Goal: Information Seeking & Learning: Understand process/instructions

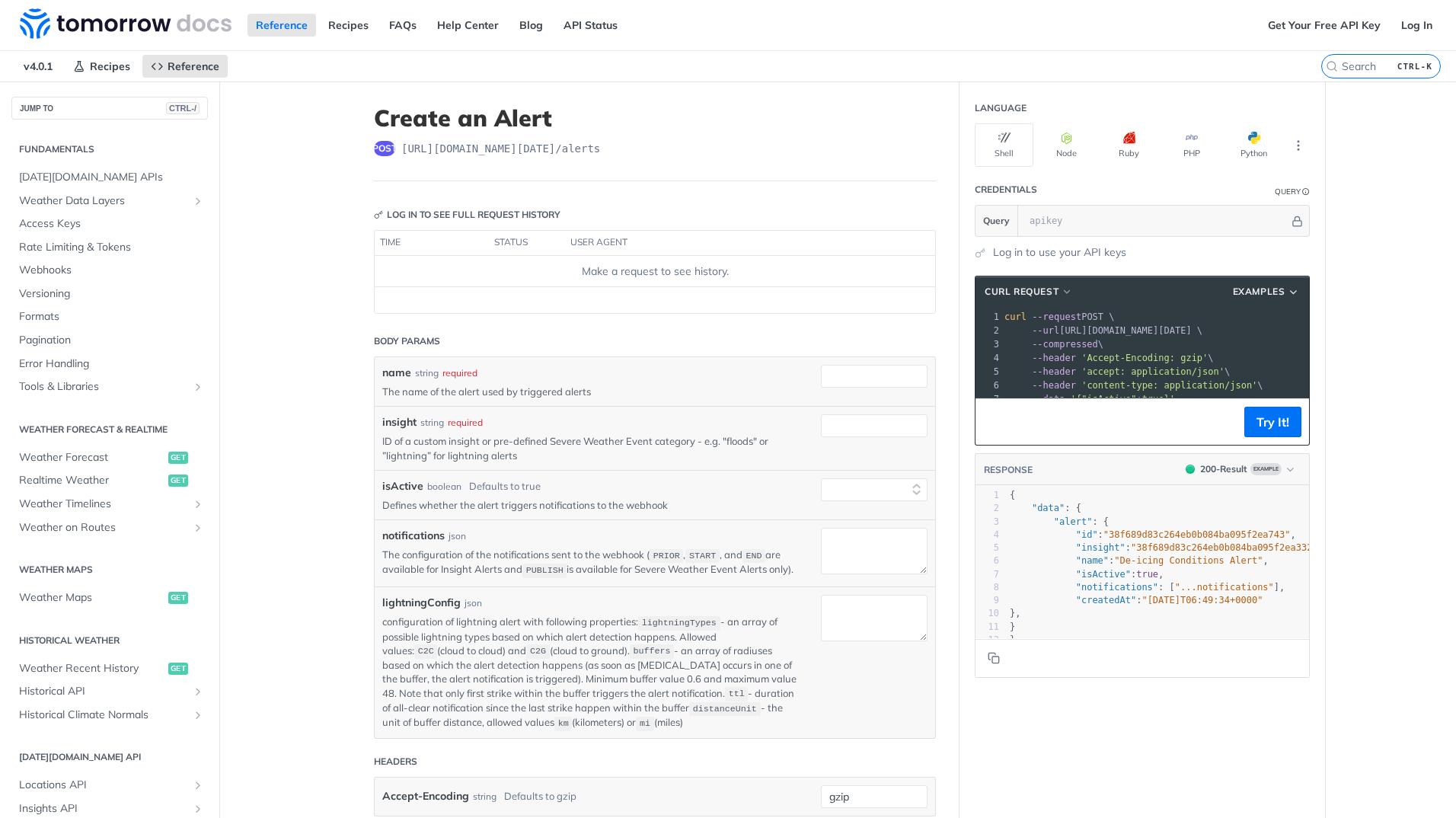
select select "true"
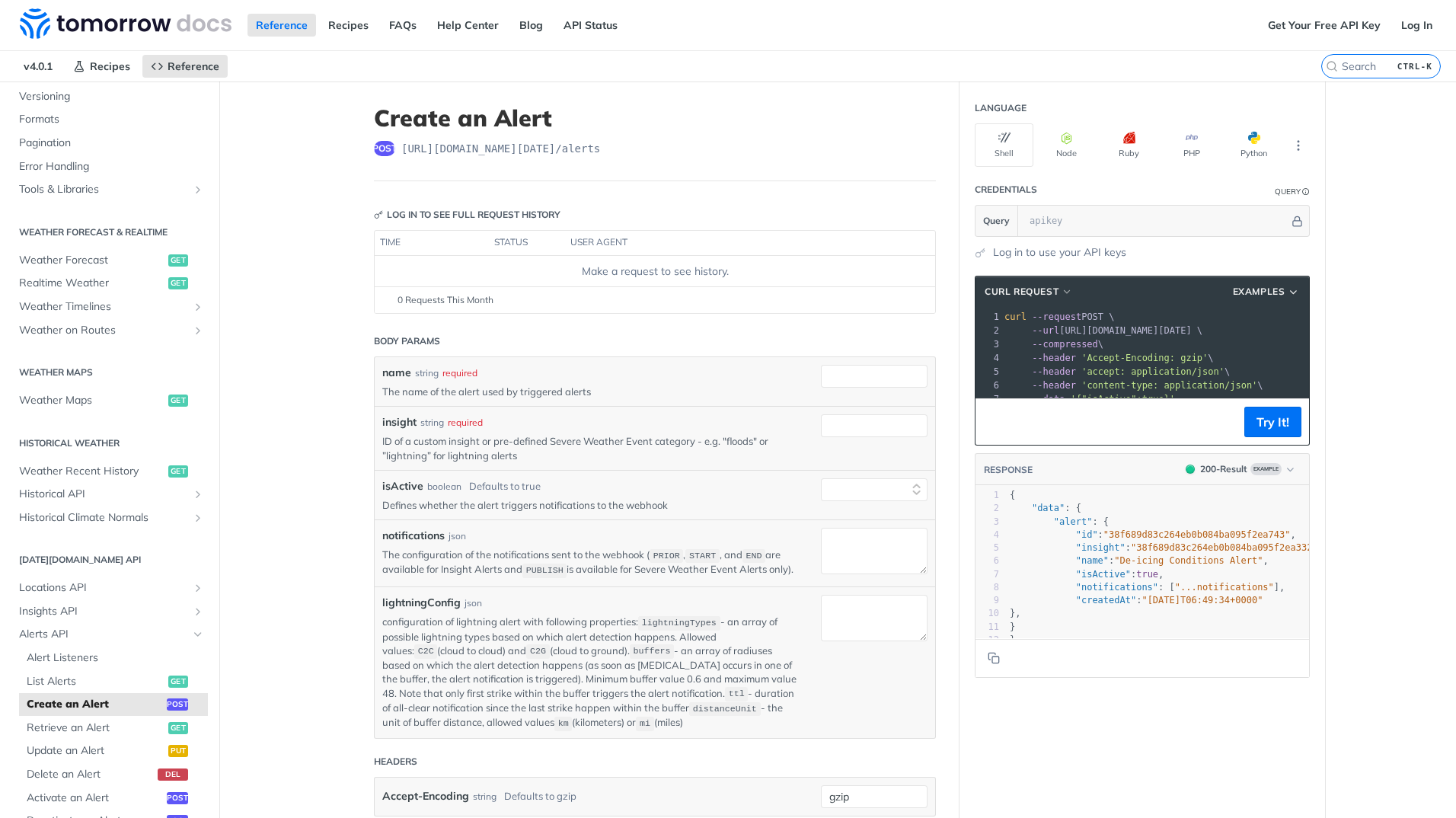
scroll to position [192, 0]
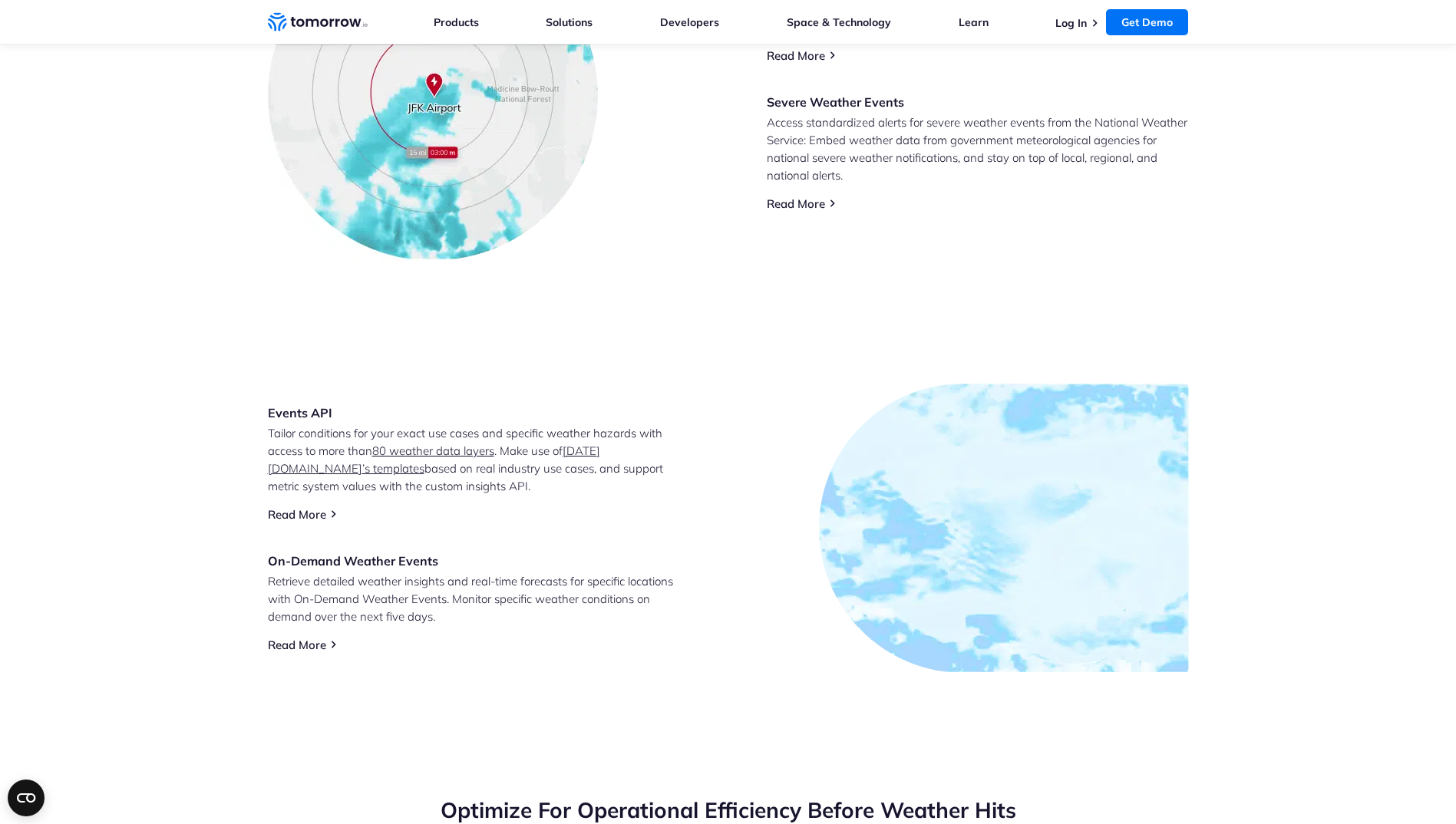
scroll to position [844, 0]
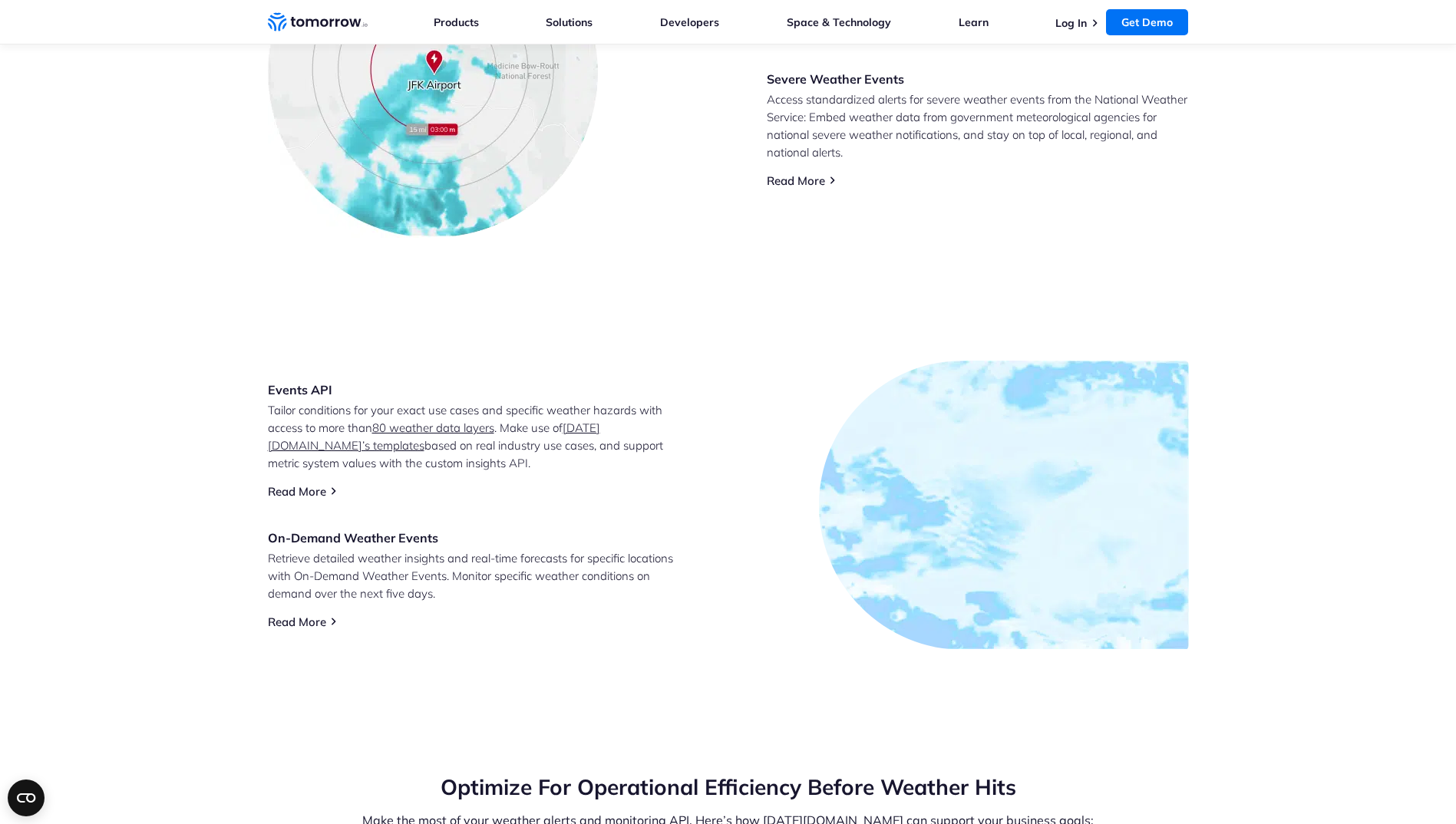
click at [1076, 492] on img at bounding box center [1061, 521] width 232 height 234
drag, startPoint x: 1237, startPoint y: 522, endPoint x: 1184, endPoint y: 523, distance: 53.0
click at [1237, 522] on section "Events API Tailor conditions for your exact use cases and specific weather haza…" at bounding box center [728, 505] width 1456 height 412
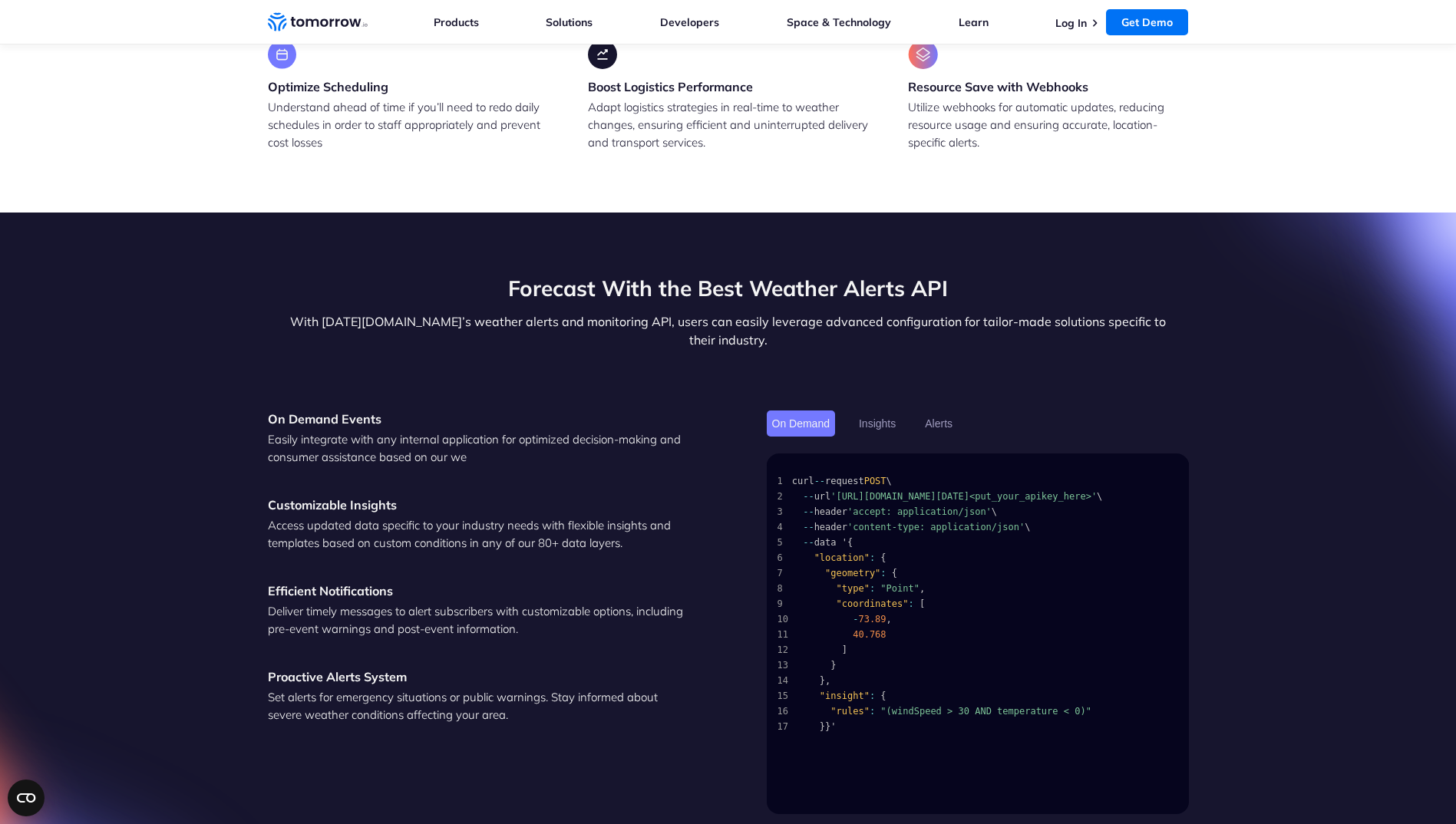
scroll to position [2071, 0]
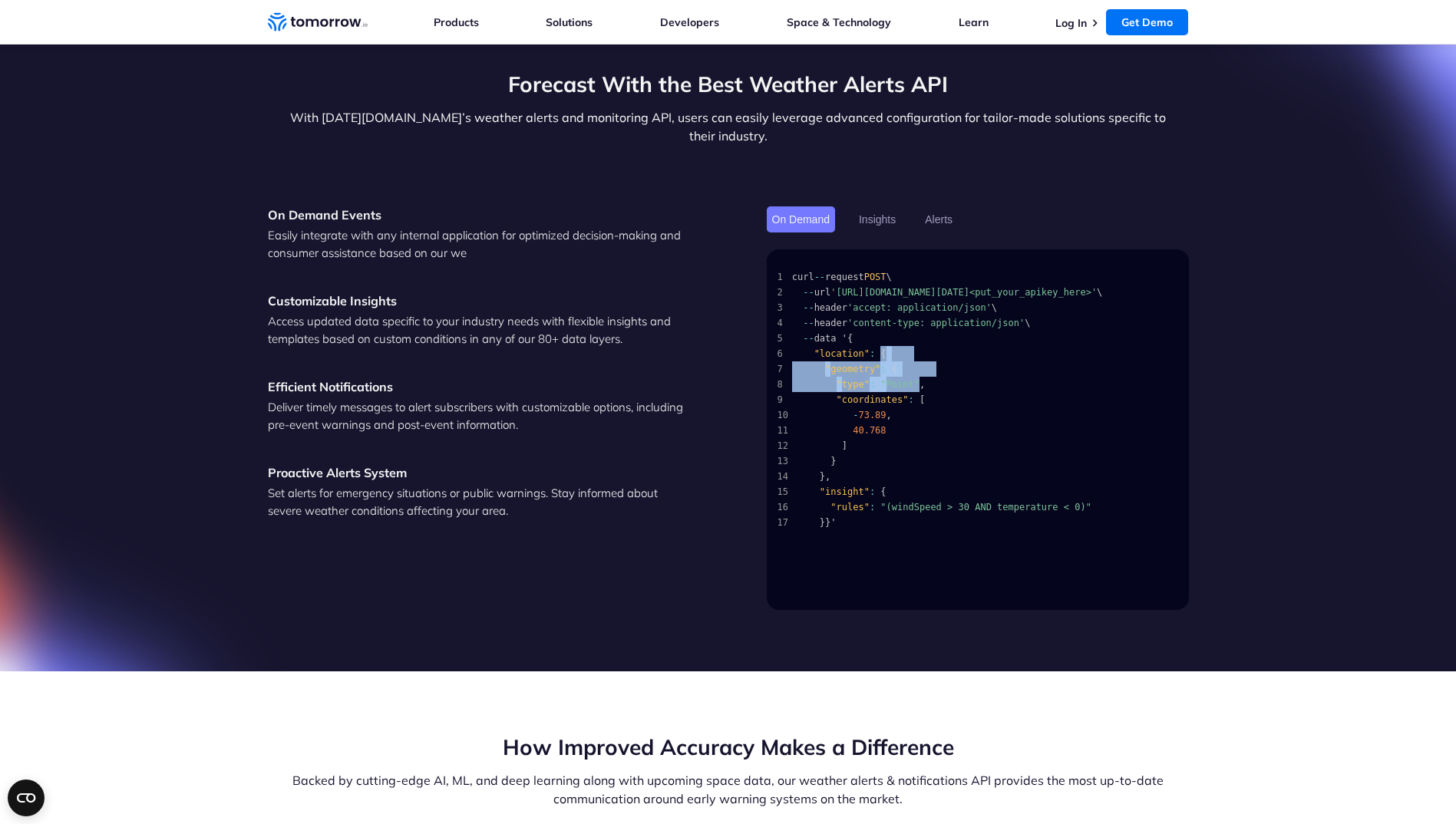
drag, startPoint x: 873, startPoint y: 357, endPoint x: 936, endPoint y: 311, distance: 78.0
click at [914, 375] on code "1 curl -- request POST \ 2 -- url 'https://api.tomorrow.io/v4/events-timeline?a…" at bounding box center [975, 400] width 394 height 261
drag, startPoint x: 962, startPoint y: 373, endPoint x: 906, endPoint y: 339, distance: 65.5
click at [965, 375] on code "1 curl -- request POST \ 2 -- url 'https://api.tomorrow.io/v4/events-timeline?a…" at bounding box center [975, 400] width 394 height 261
click at [876, 207] on button "Insights" at bounding box center [877, 220] width 48 height 26
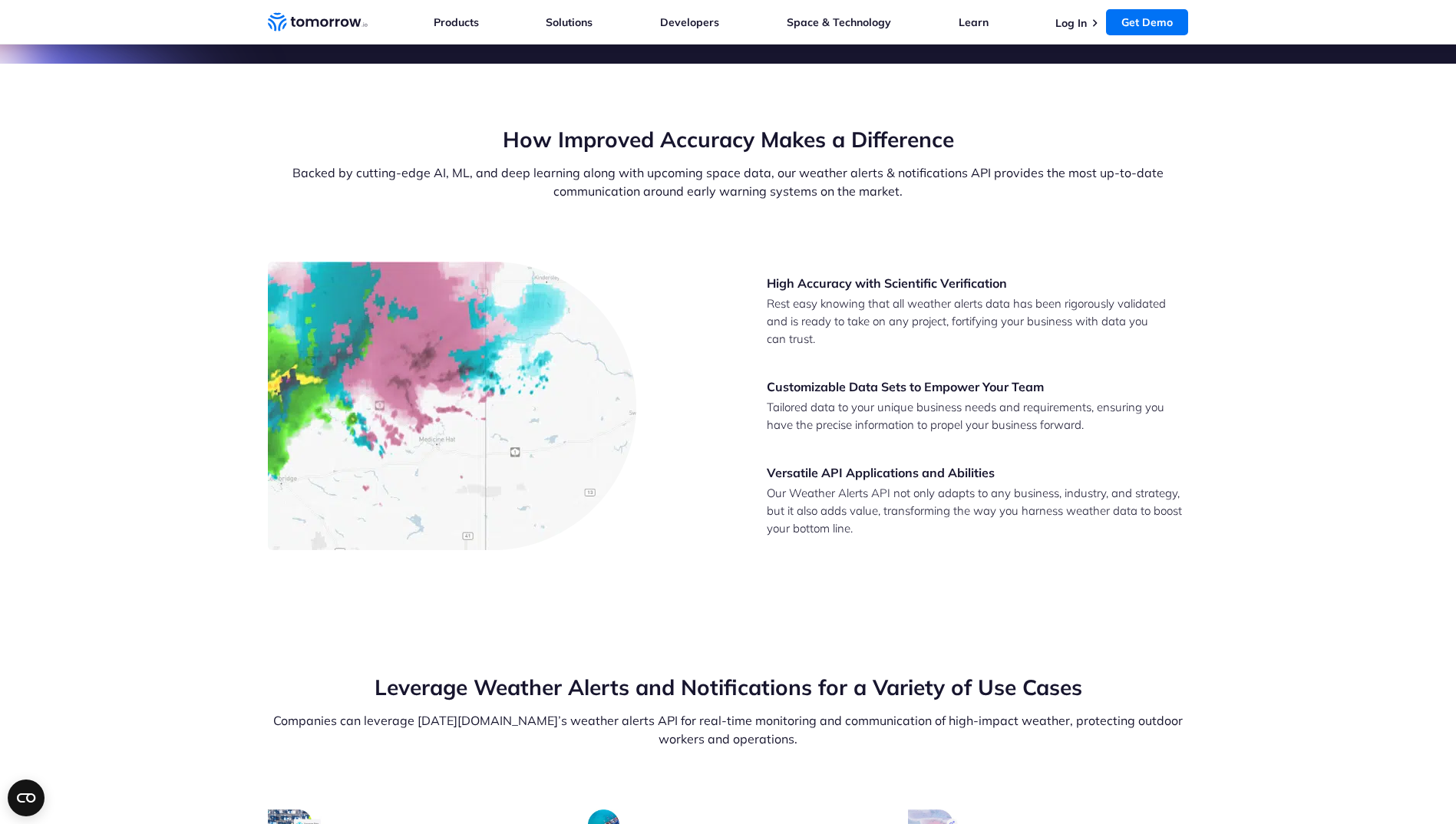
scroll to position [2685, 0]
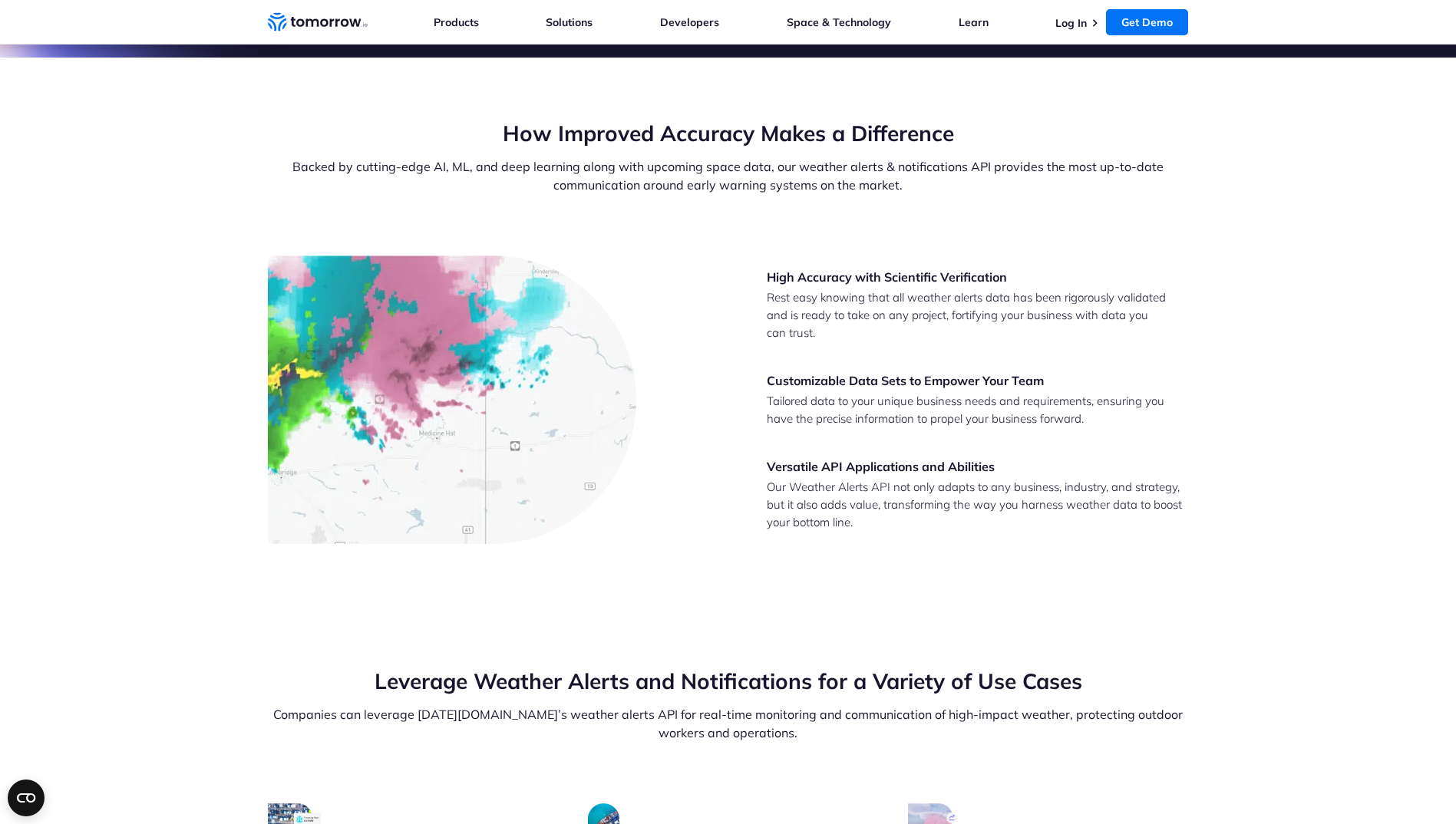
drag, startPoint x: 585, startPoint y: 382, endPoint x: 827, endPoint y: 275, distance: 264.6
click at [827, 288] on p "Rest easy knowing that all weather alerts data has been rigorously validated an…" at bounding box center [978, 314] width 422 height 53
click at [919, 395] on p "Tailored data to your unique business needs and requirements, ensuring you have…" at bounding box center [978, 409] width 422 height 35
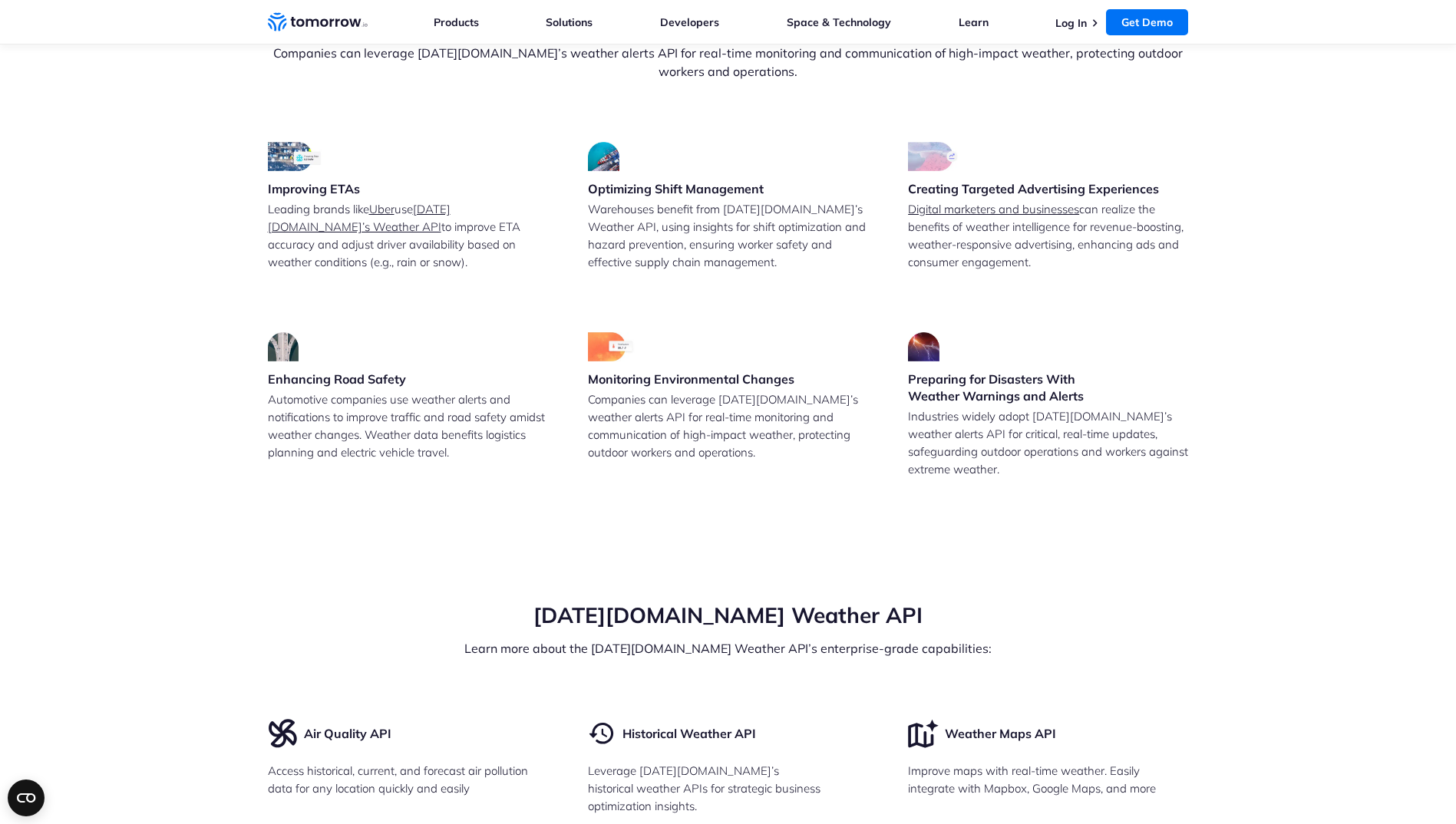
scroll to position [3375, 0]
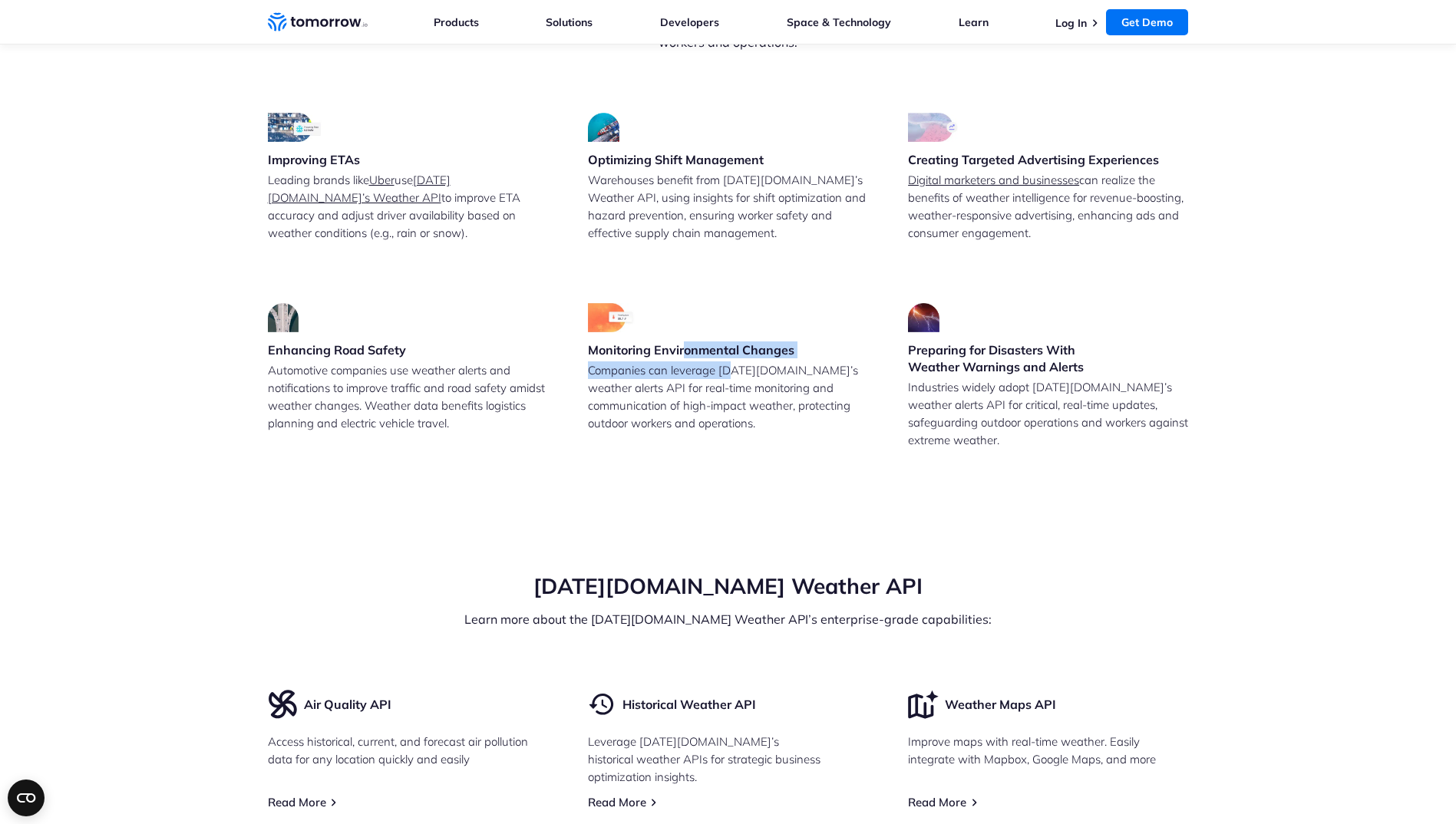
drag, startPoint x: 697, startPoint y: 345, endPoint x: 777, endPoint y: 382, distance: 88.1
click at [759, 374] on div "Monitoring Environmental Changes Companies can leverage Tomorrow.io’s weather a…" at bounding box center [728, 376] width 280 height 146
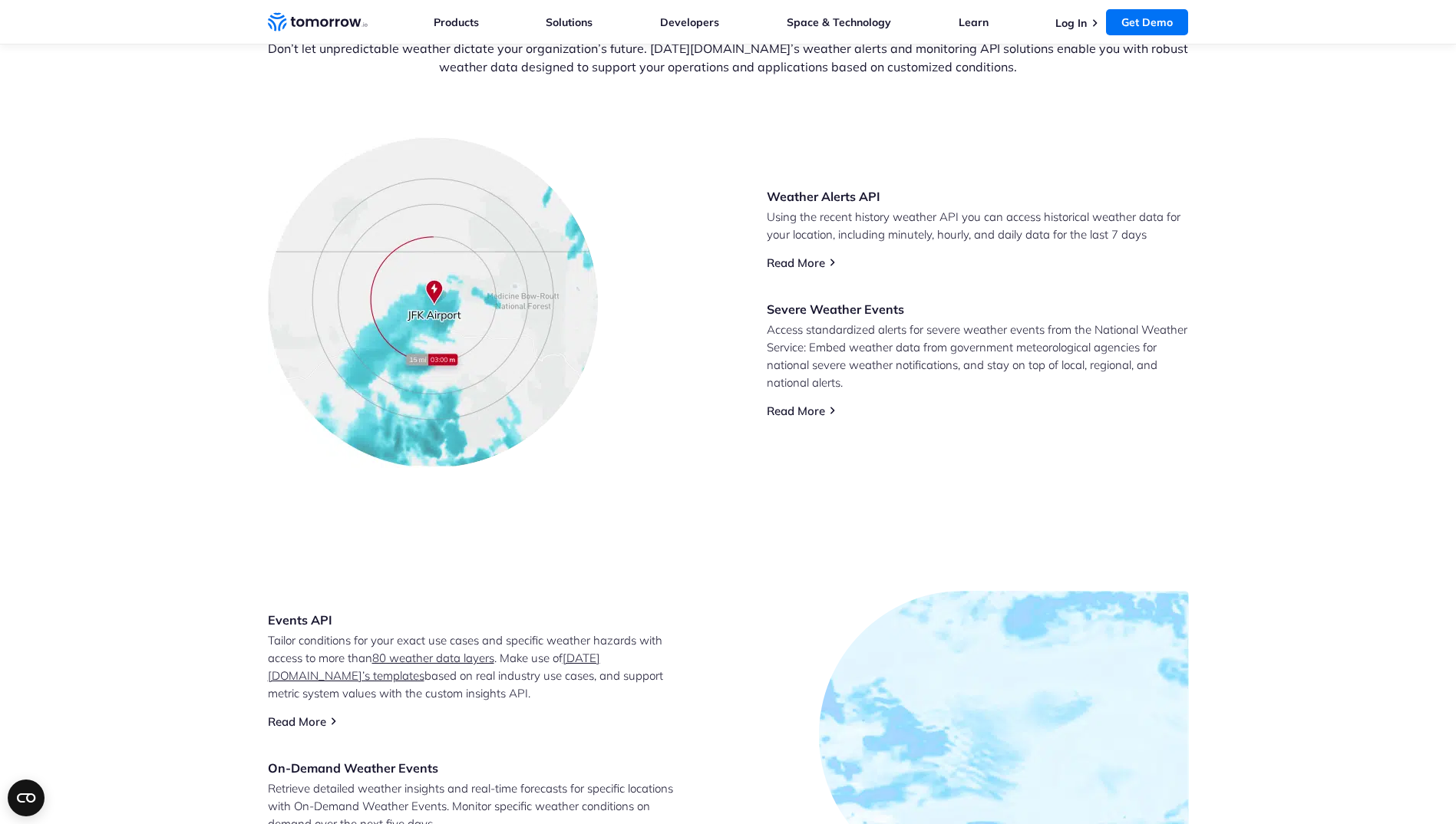
scroll to position [460, 0]
